Goal: Task Accomplishment & Management: Complete application form

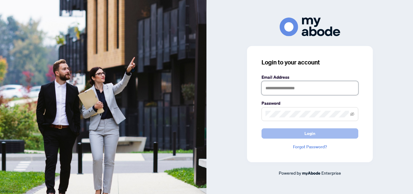
type input "**********"
click at [301, 131] on button "Login" at bounding box center [309, 133] width 97 height 10
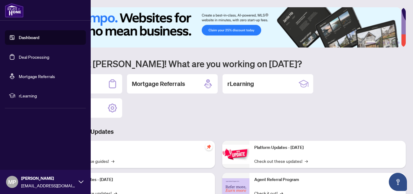
click at [19, 57] on link "Deal Processing" at bounding box center [34, 56] width 31 height 5
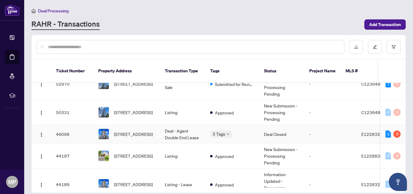
scroll to position [65, 0]
click at [138, 131] on span "2501-286 Main St, Toronto, Ontario M4B 0C3, Canada" at bounding box center [133, 134] width 39 height 7
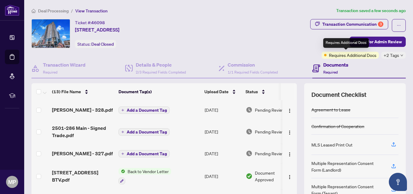
click at [360, 38] on div "Requires Additional Docs" at bounding box center [346, 43] width 46 height 10
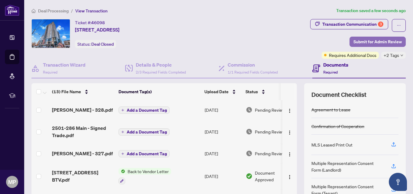
click at [384, 43] on span "Submit for Admin Review" at bounding box center [377, 42] width 48 height 10
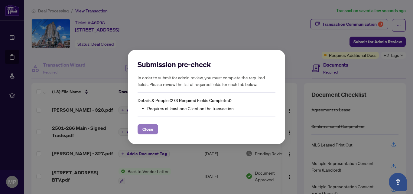
click at [147, 130] on span "Close" at bounding box center [147, 129] width 11 height 10
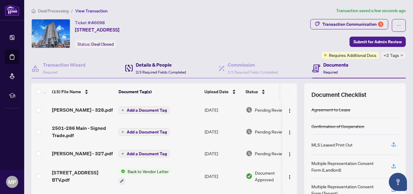
click at [145, 65] on h4 "Details & People" at bounding box center [161, 64] width 50 height 7
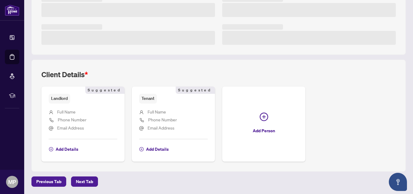
scroll to position [169, 0]
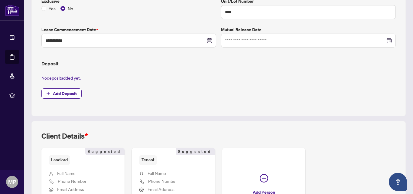
type input "**********"
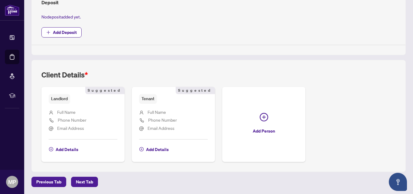
click at [154, 116] on span "Phone Number" at bounding box center [162, 119] width 29 height 7
click at [150, 151] on span "Add Details" at bounding box center [157, 149] width 23 height 10
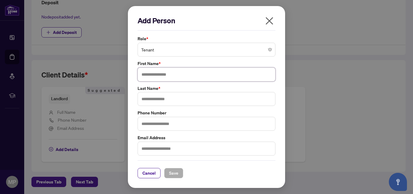
click at [164, 72] on input "text" at bounding box center [207, 74] width 138 height 14
type input "****"
type input "*****"
click at [170, 167] on div "Cancel Save" at bounding box center [207, 169] width 138 height 18
click at [171, 167] on div "Cancel Save" at bounding box center [207, 169] width 138 height 18
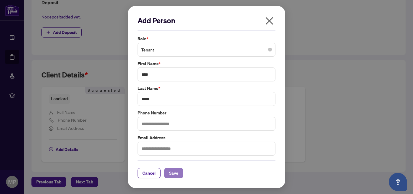
click at [171, 171] on span "Save" at bounding box center [173, 173] width 9 height 10
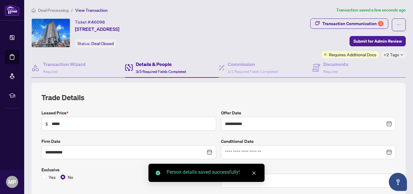
scroll to position [0, 0]
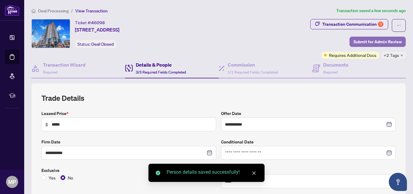
click at [373, 44] on span "Submit for Admin Review" at bounding box center [377, 42] width 48 height 10
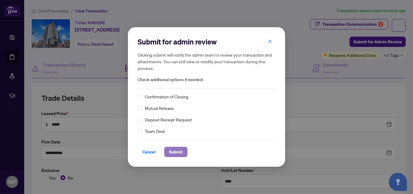
drag, startPoint x: 178, startPoint y: 151, endPoint x: 171, endPoint y: 149, distance: 7.1
click at [171, 149] on span "Submit" at bounding box center [176, 152] width 14 height 10
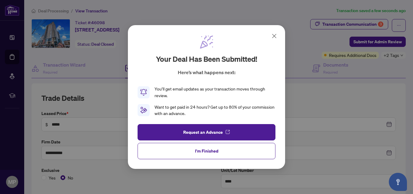
click at [273, 37] on icon at bounding box center [274, 35] width 7 height 7
